Goal: Find specific page/section: Find specific page/section

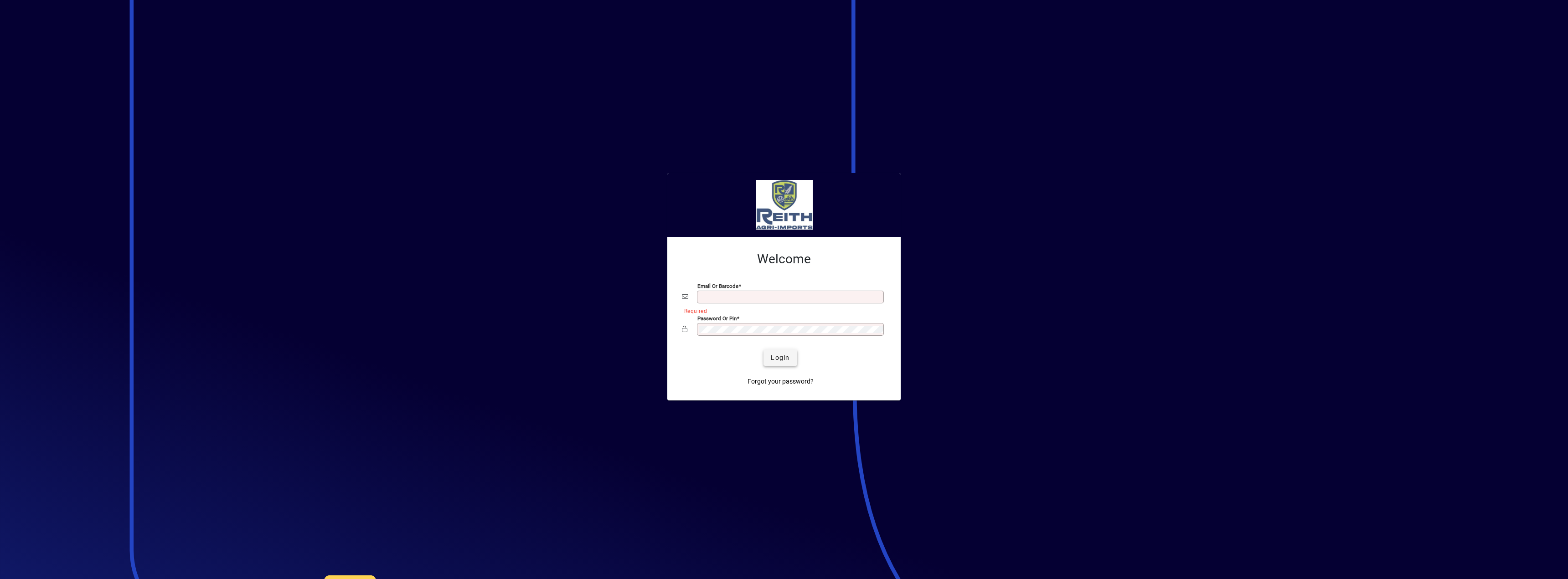
type input "**********"
click at [789, 354] on span "Login" at bounding box center [780, 358] width 18 height 10
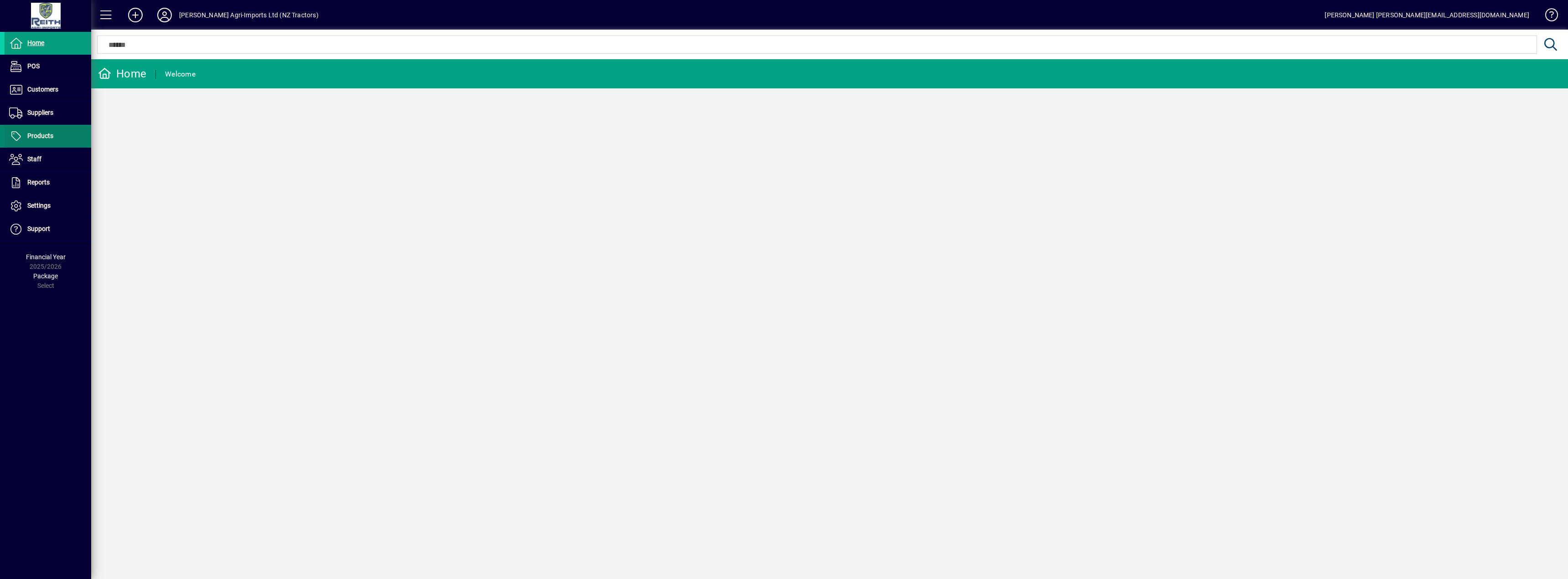
click at [58, 138] on span at bounding box center [48, 136] width 87 height 22
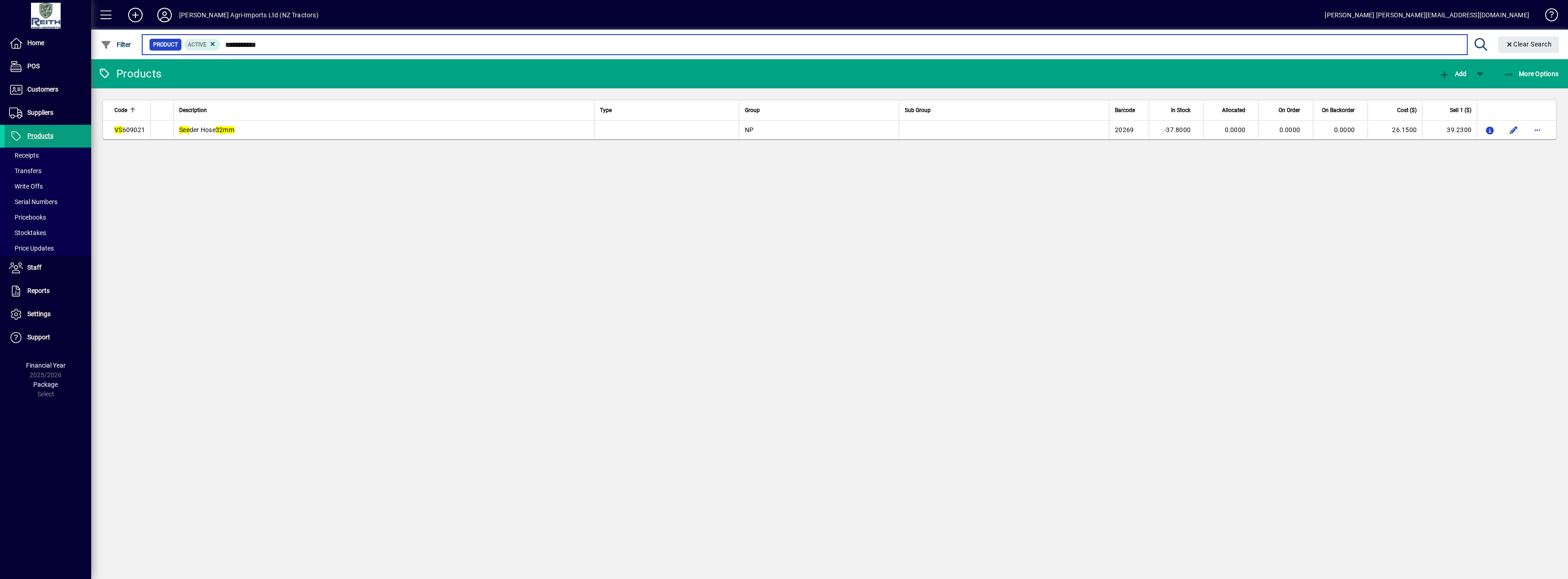
type input "**********"
